Goal: Task Accomplishment & Management: Complete application form

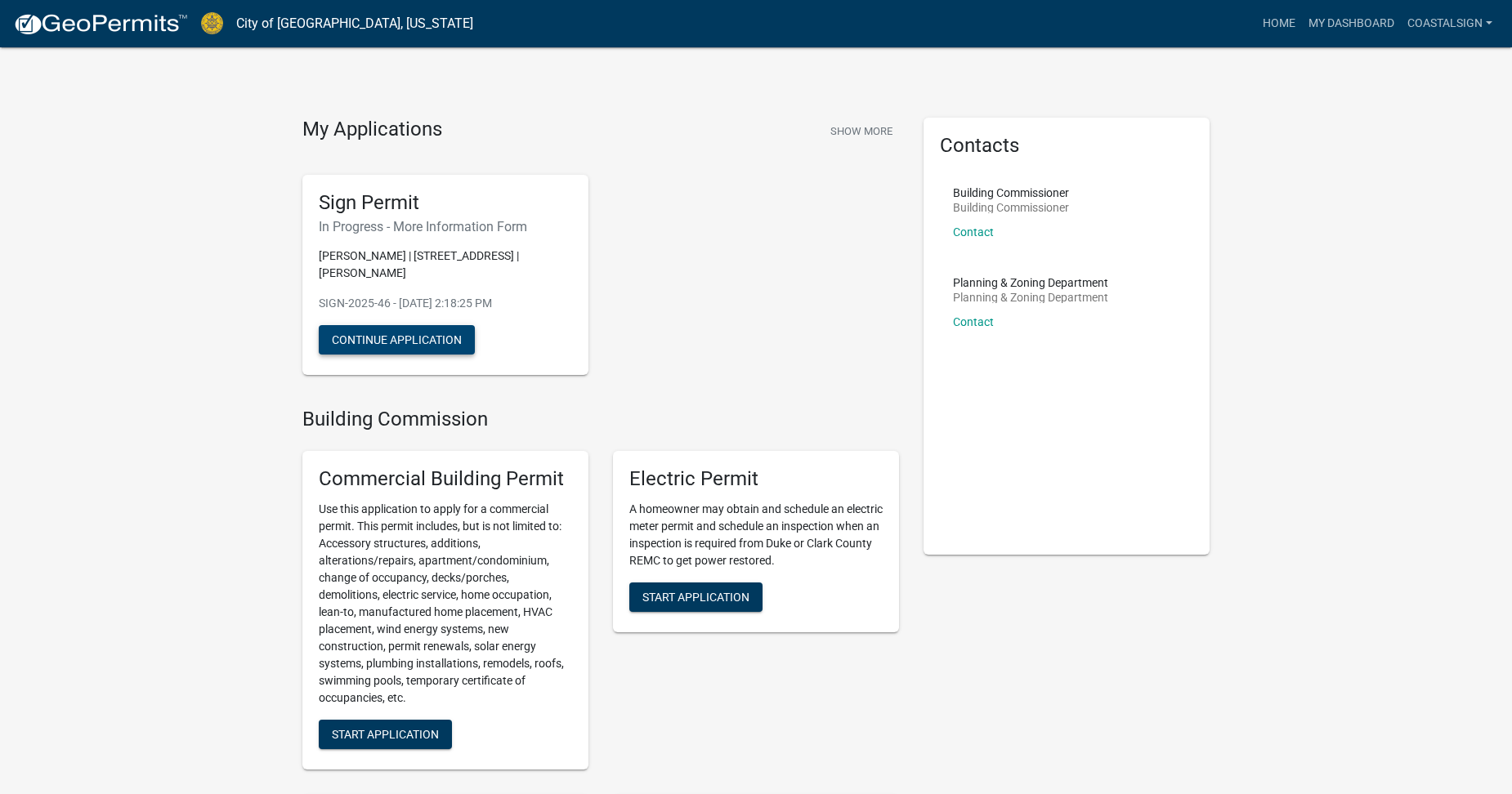
click at [393, 338] on button "Continue Application" at bounding box center [396, 340] width 157 height 29
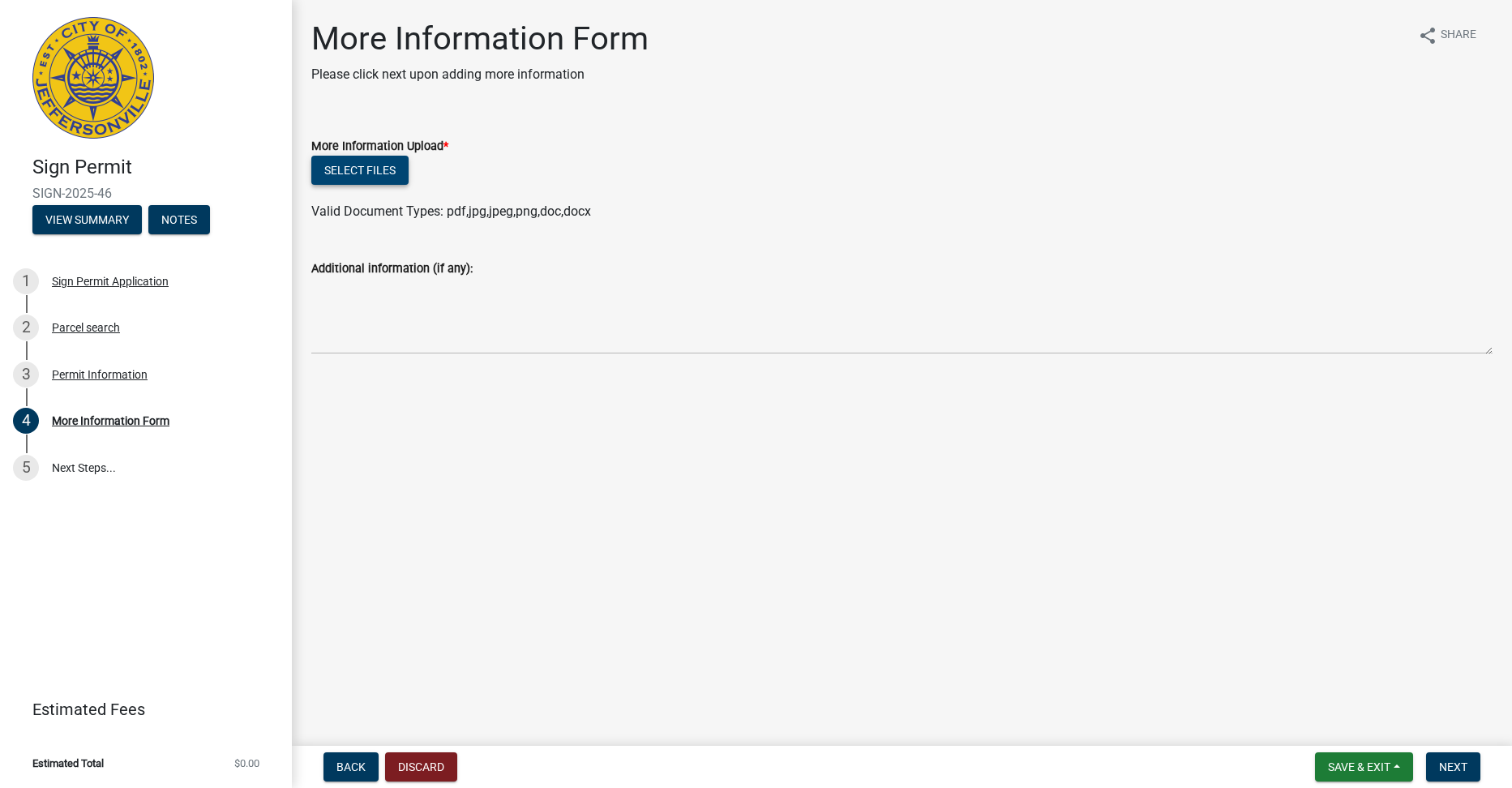
click at [369, 176] on button "Select files" at bounding box center [360, 169] width 97 height 29
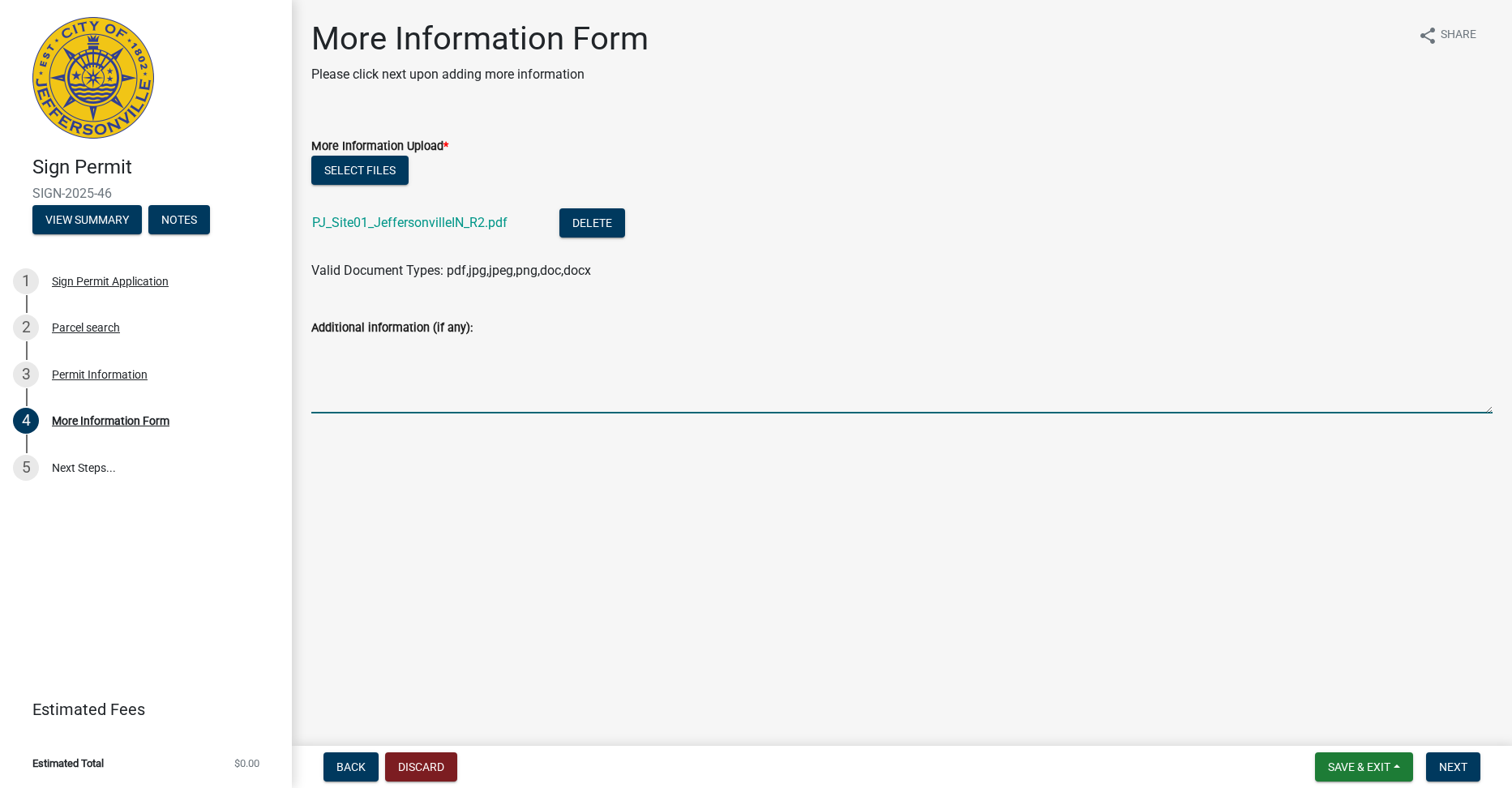
click at [357, 383] on textarea "Additional information (if any):" at bounding box center [902, 376] width 1181 height 76
type textarea "Revised drawings have been uploaded"
click at [1449, 761] on span "Next" at bounding box center [1453, 767] width 28 height 13
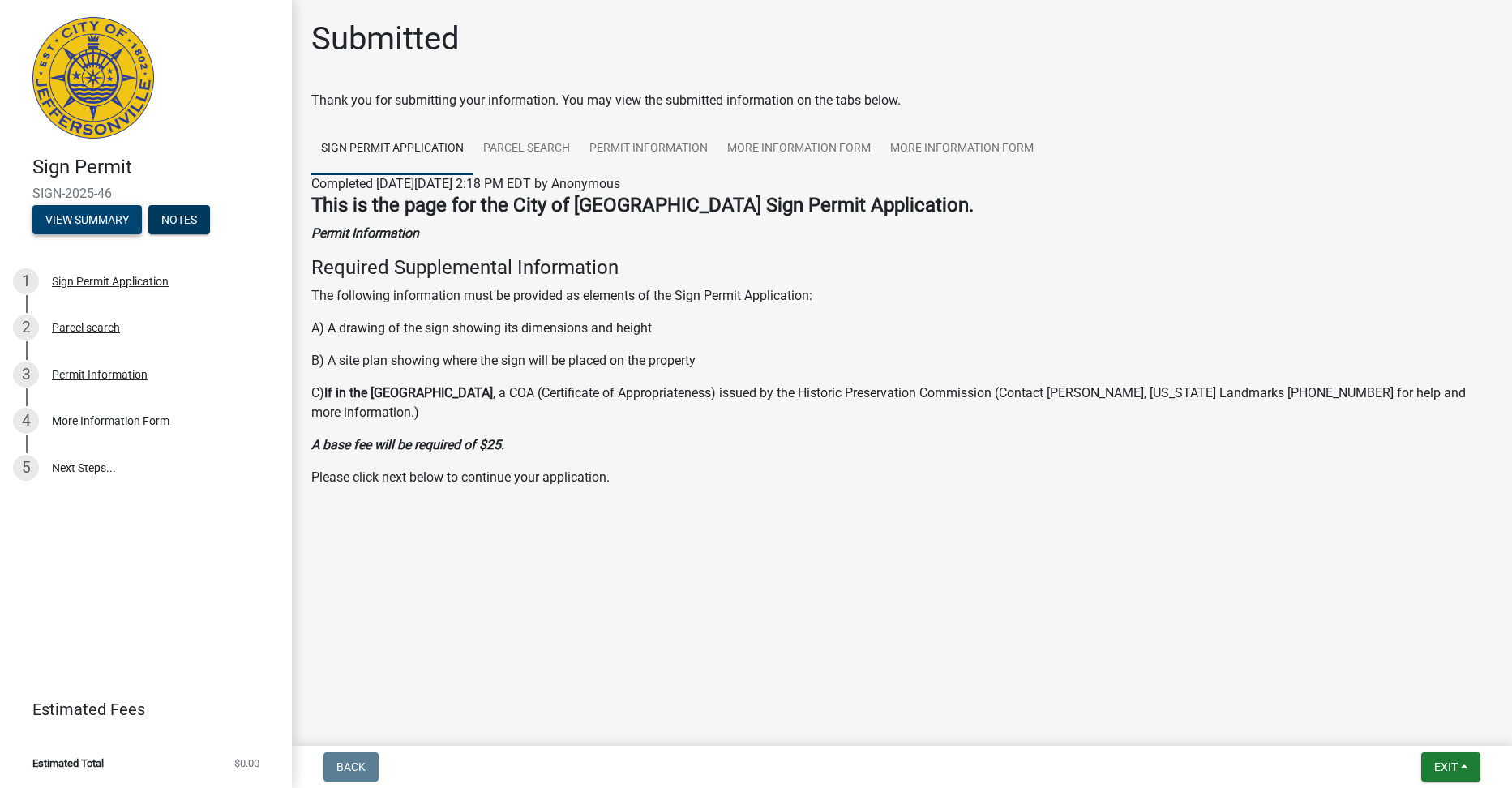
click at [84, 213] on button "View Summary" at bounding box center [87, 219] width 110 height 29
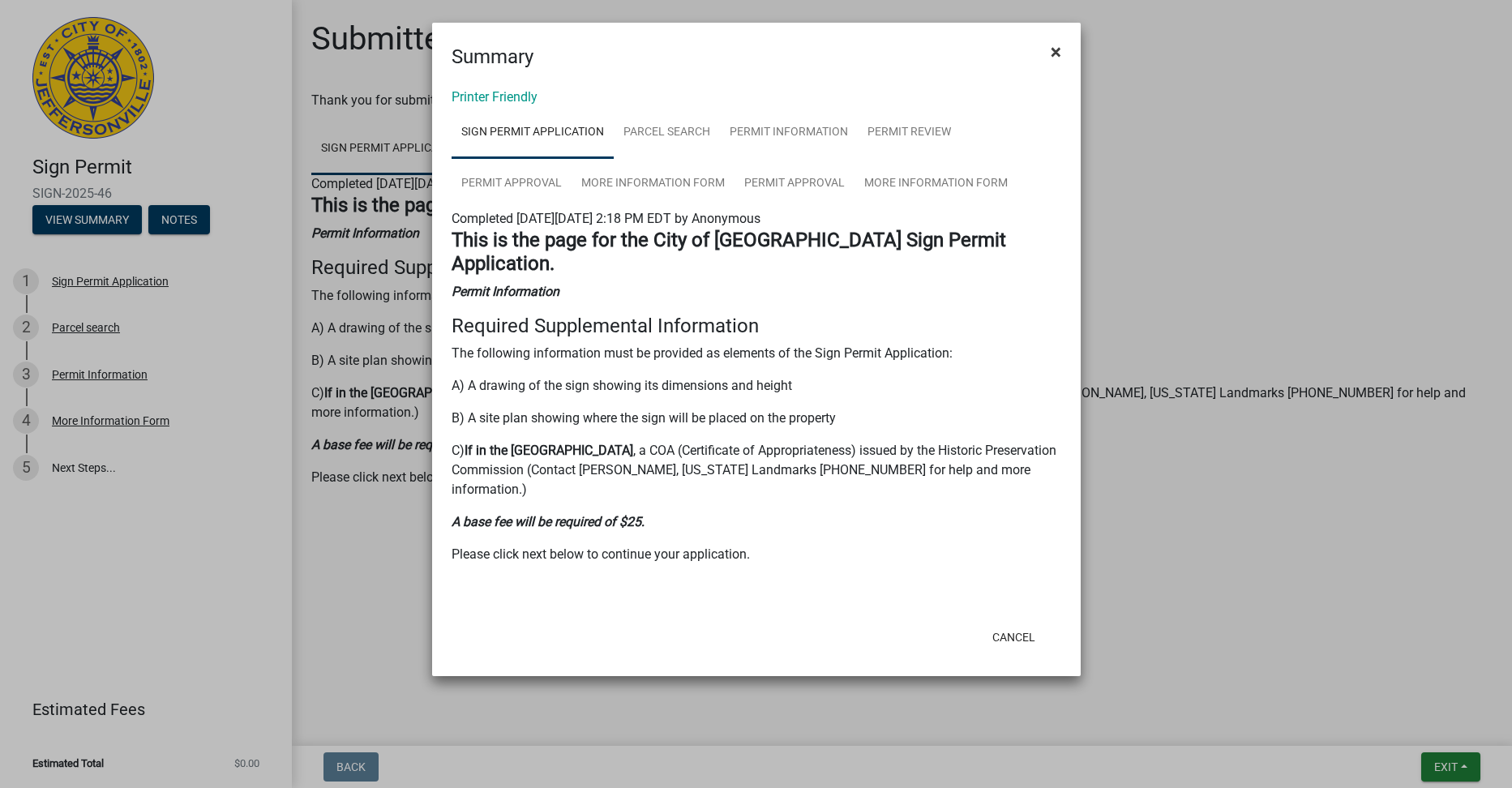
click at [1051, 49] on span "×" at bounding box center [1056, 52] width 11 height 23
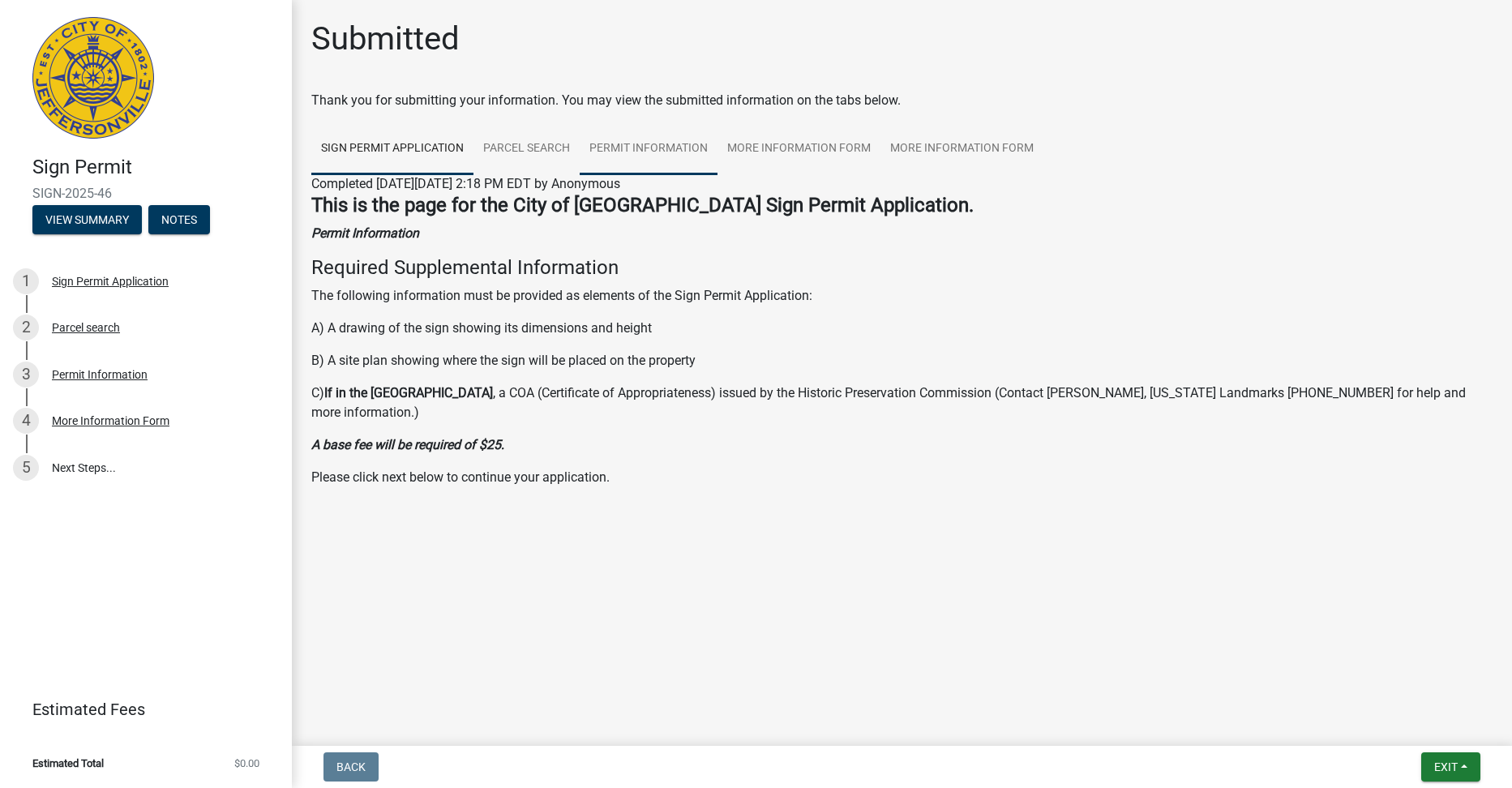
click at [643, 146] on link "Permit Information" at bounding box center [648, 149] width 138 height 52
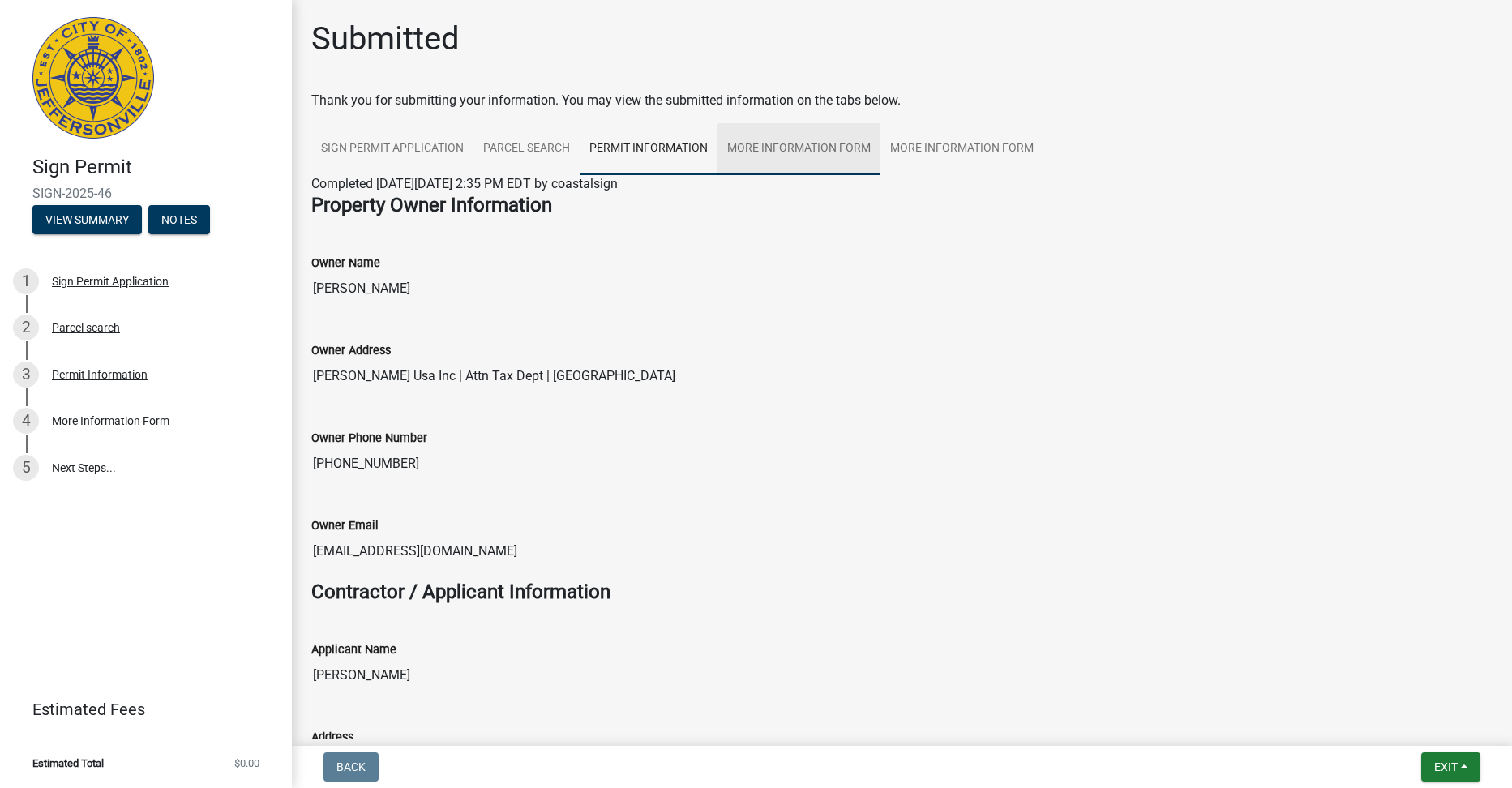
click at [746, 147] on link "More Information Form" at bounding box center [799, 149] width 163 height 52
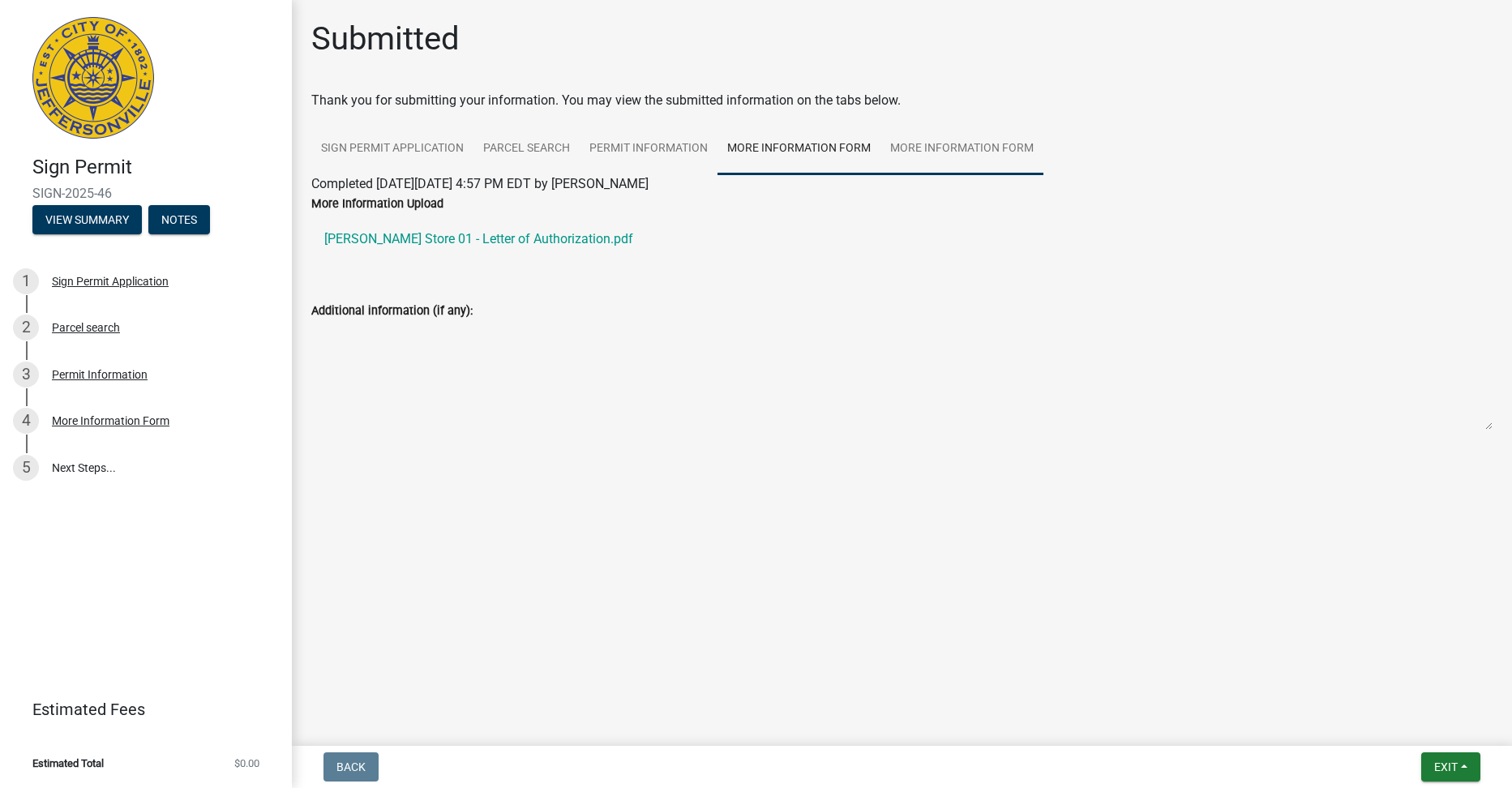
click at [947, 151] on link "More Information Form" at bounding box center [962, 149] width 163 height 52
